Goal: Information Seeking & Learning: Find specific fact

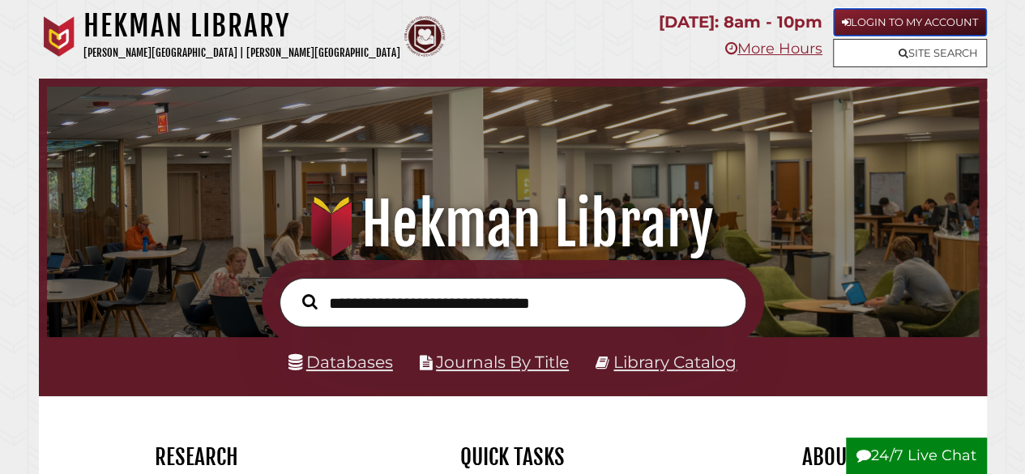
click at [915, 26] on link "Login to My Account" at bounding box center [910, 22] width 154 height 28
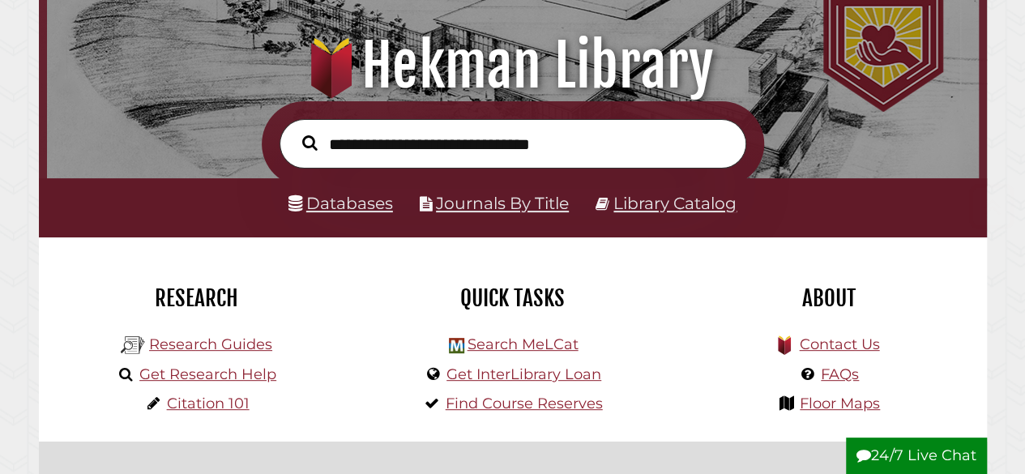
scroll to position [322, 0]
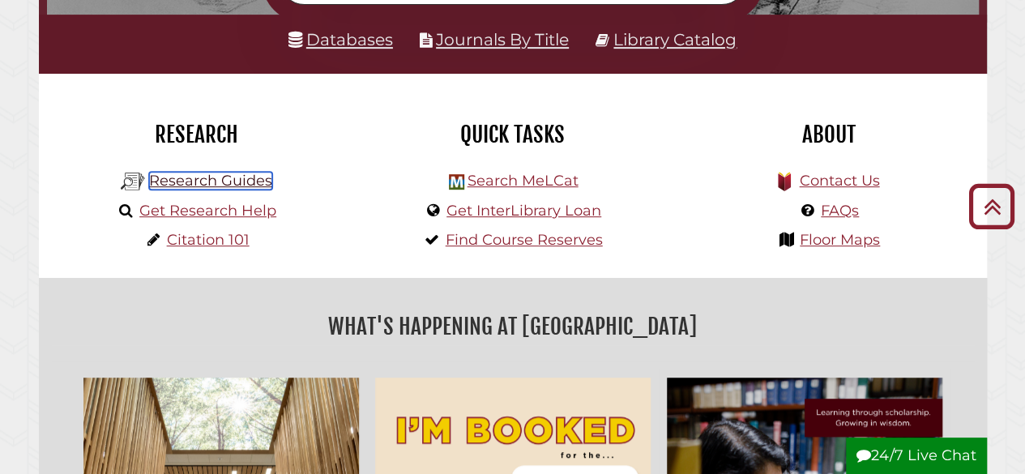
click at [181, 179] on link "Research Guides" at bounding box center [210, 181] width 123 height 18
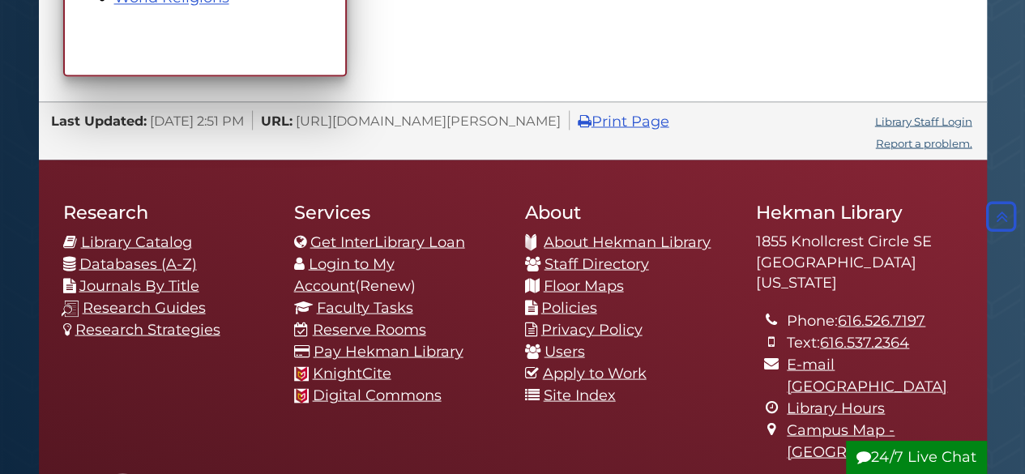
scroll to position [1431, 0]
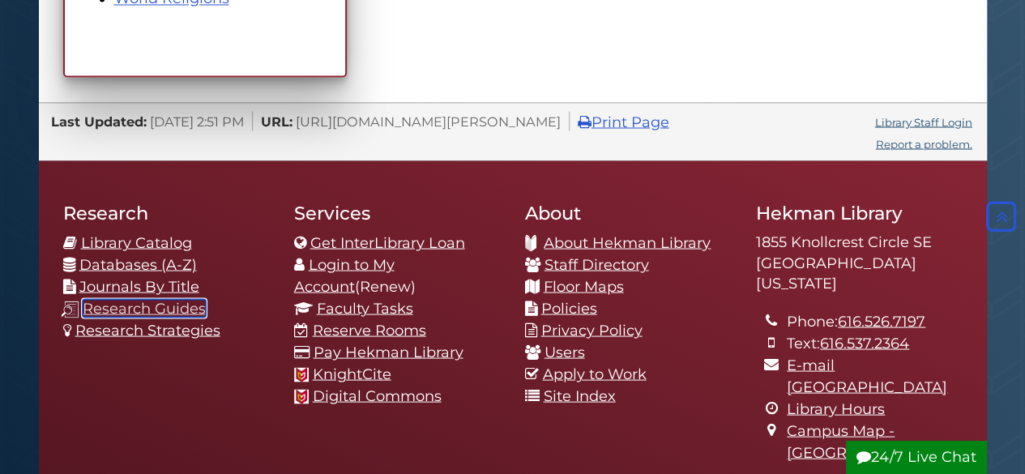
click at [160, 306] on link "Research Guides" at bounding box center [144, 308] width 123 height 18
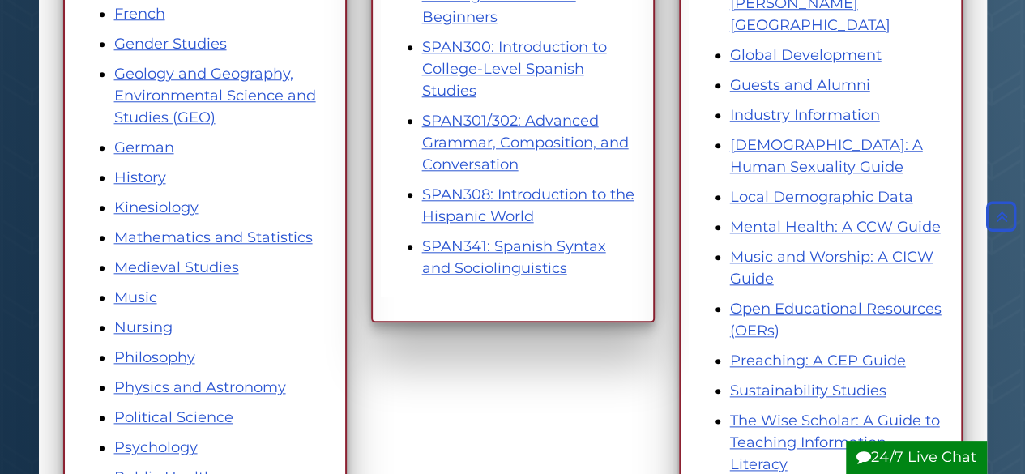
scroll to position [749, 0]
click at [876, 189] on link "Local Demographic Data" at bounding box center [821, 198] width 183 height 18
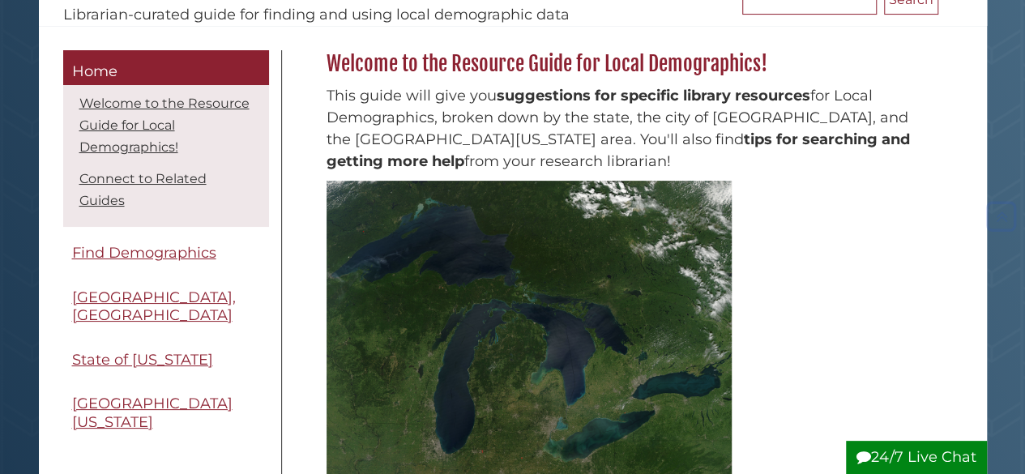
scroll to position [196, 0]
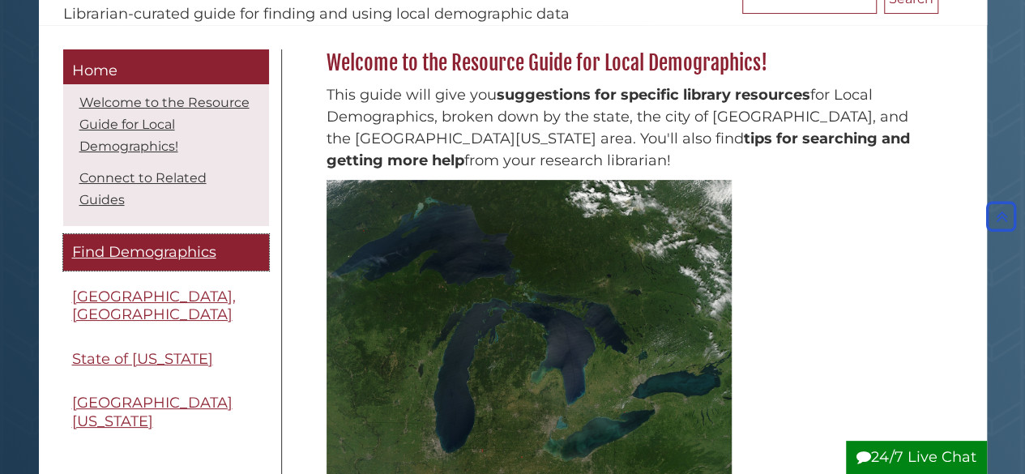
click at [157, 256] on span "Find Demographics" at bounding box center [144, 252] width 144 height 18
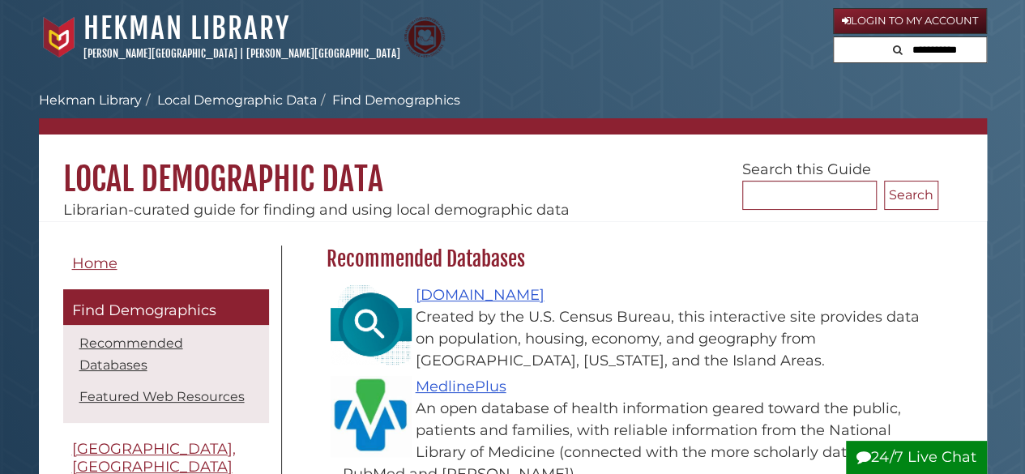
scroll to position [107, 0]
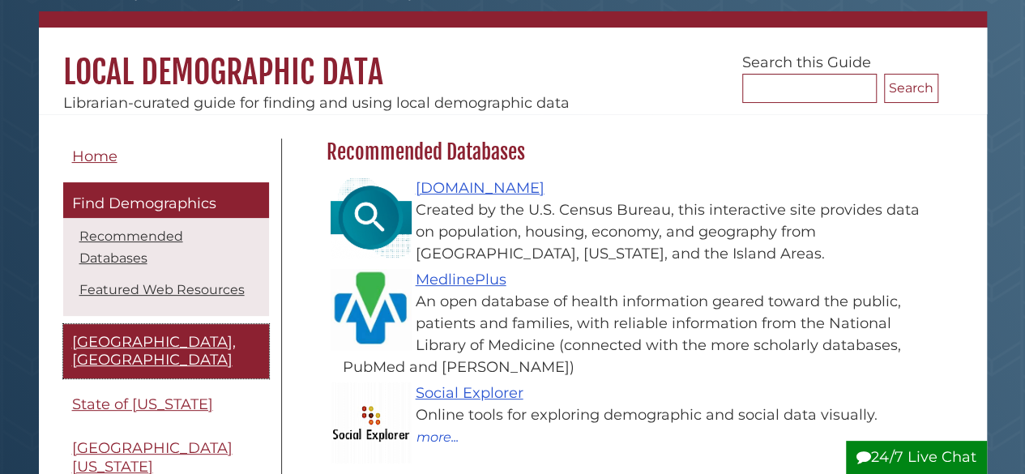
click at [139, 333] on span "[GEOGRAPHIC_DATA], [GEOGRAPHIC_DATA]" at bounding box center [154, 351] width 164 height 36
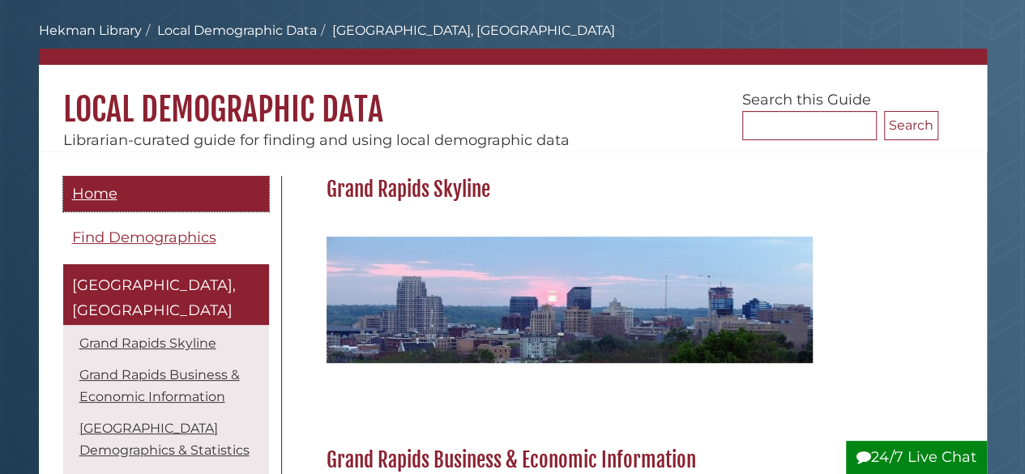
scroll to position [70, 0]
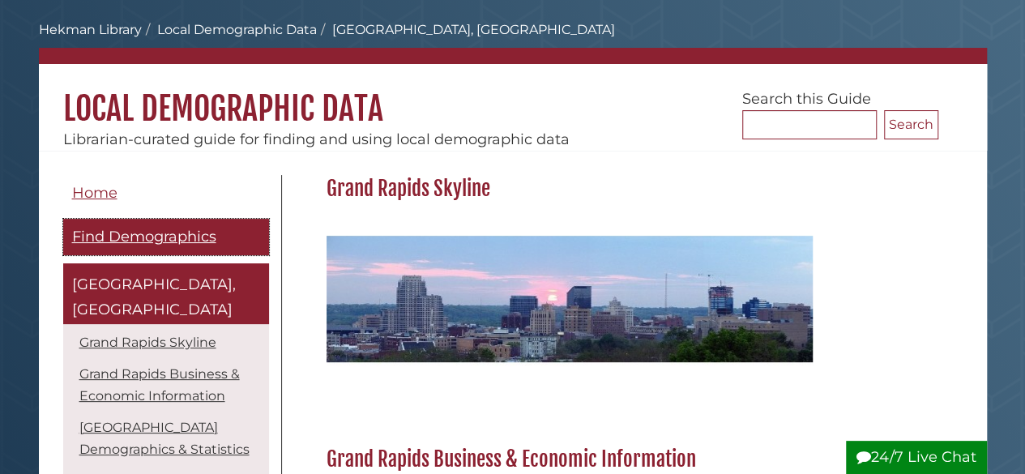
click at [127, 235] on span "Find Demographics" at bounding box center [144, 237] width 144 height 18
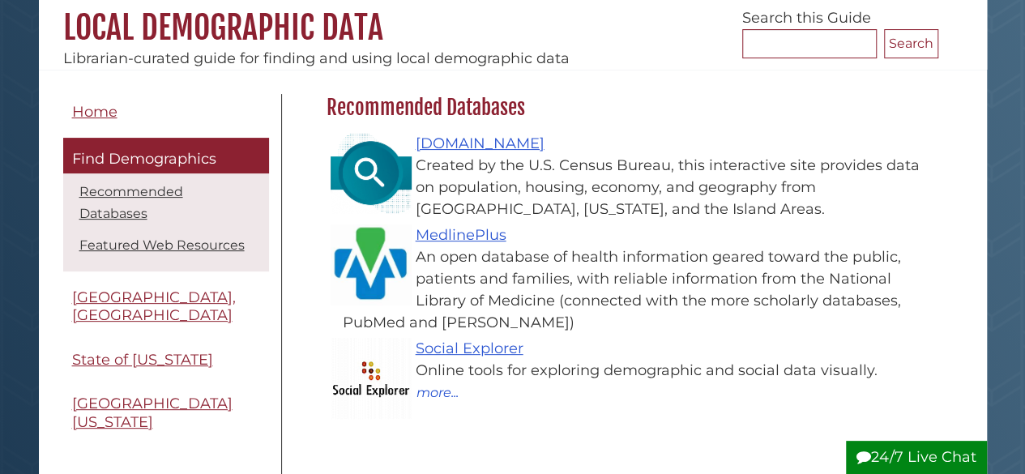
scroll to position [154, 0]
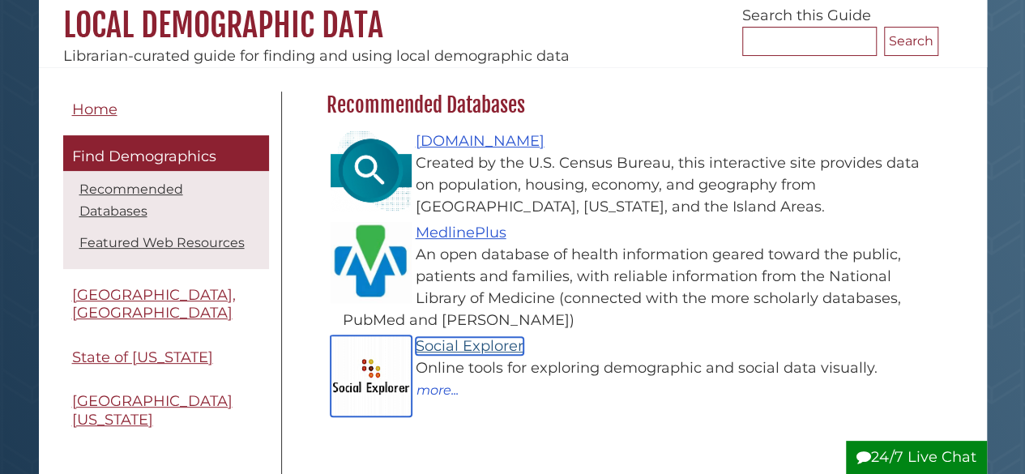
click at [480, 348] on link "Social Explorer" at bounding box center [470, 346] width 108 height 18
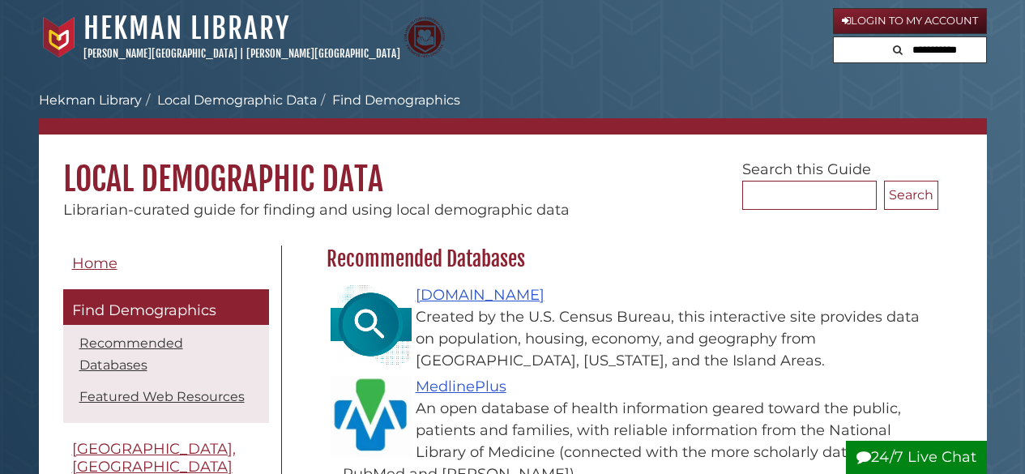
scroll to position [154, 0]
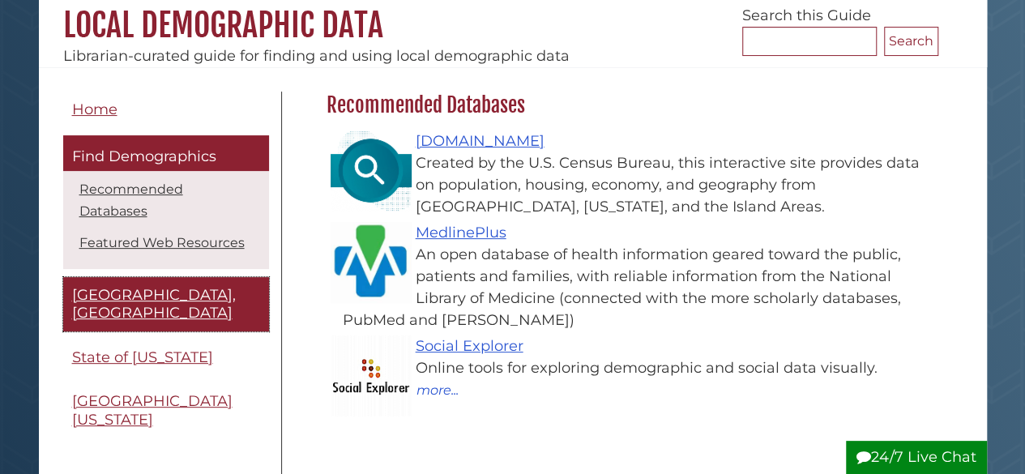
click at [139, 286] on span "[GEOGRAPHIC_DATA], [GEOGRAPHIC_DATA]" at bounding box center [154, 304] width 164 height 36
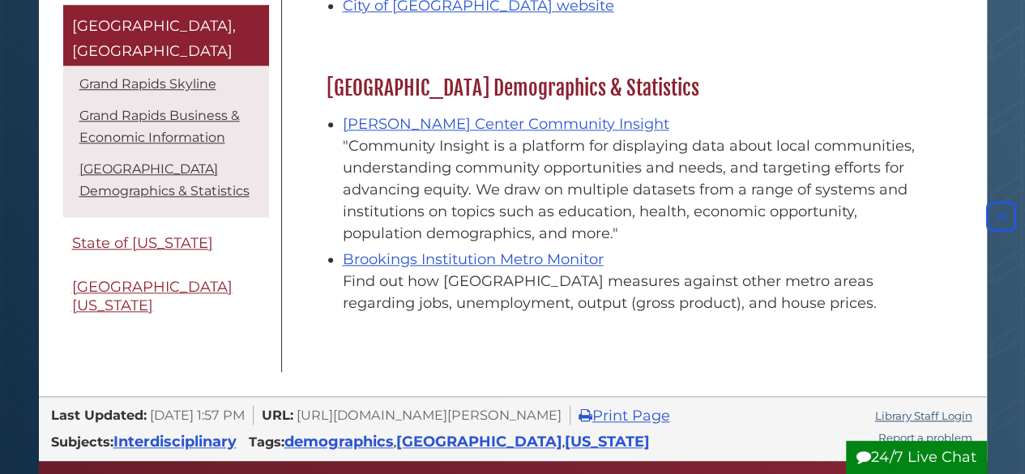
scroll to position [722, 0]
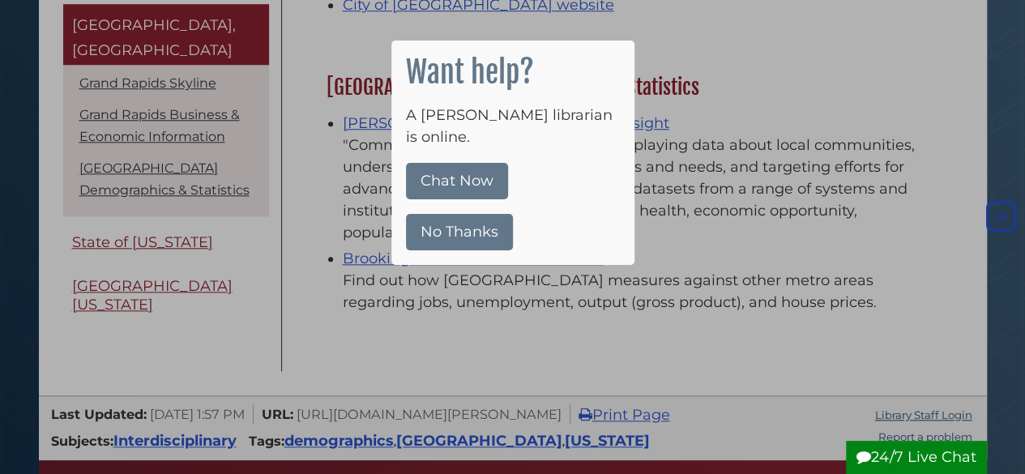
click at [467, 221] on button "No Thanks" at bounding box center [459, 232] width 107 height 36
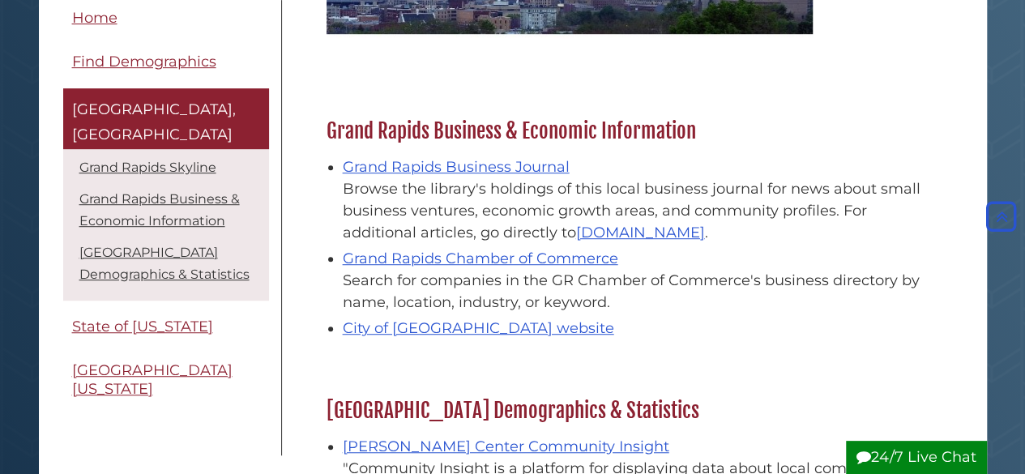
scroll to position [323, 0]
